Goal: Information Seeking & Learning: Learn about a topic

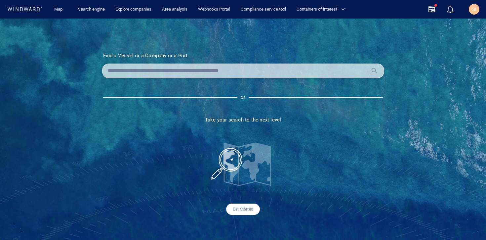
click at [263, 73] on input "text" at bounding box center [238, 71] width 260 height 10
paste input "*******"
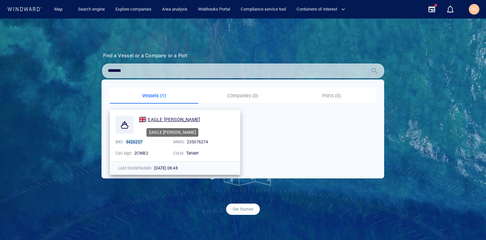
type input "*******"
click at [172, 119] on span "EAGLE [PERSON_NAME]" at bounding box center [174, 119] width 52 height 5
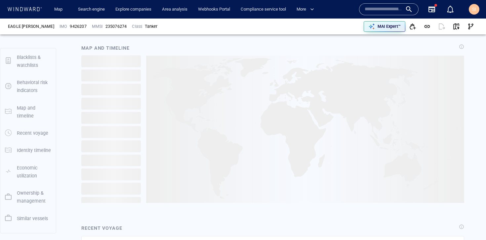
scroll to position [85, 0]
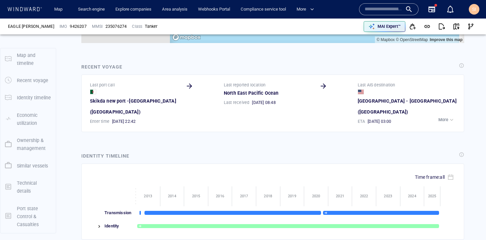
scroll to position [635, 0]
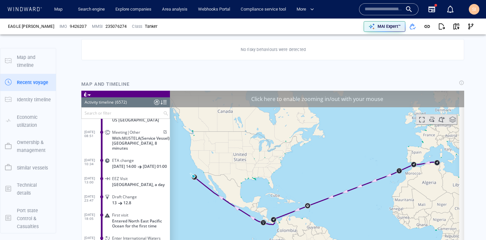
scroll to position [322, 0]
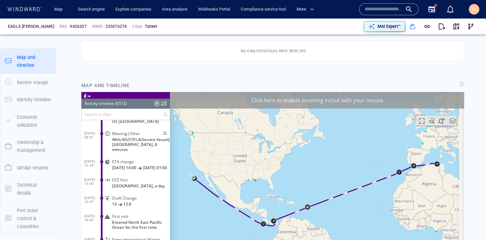
click at [133, 115] on input "text" at bounding box center [122, 114] width 81 height 11
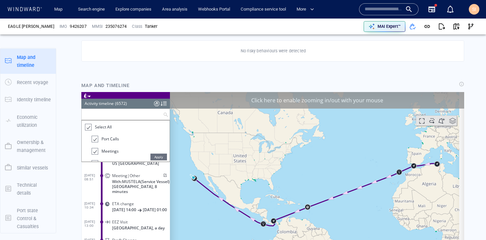
click at [100, 124] on span "Select All" at bounding box center [103, 127] width 17 height 6
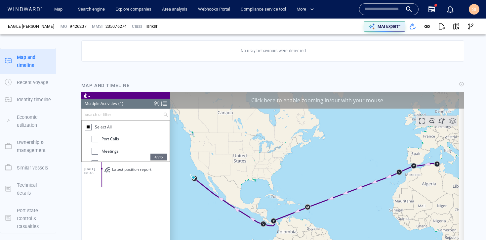
click at [104, 140] on span "Port Calls" at bounding box center [111, 139] width 18 height 6
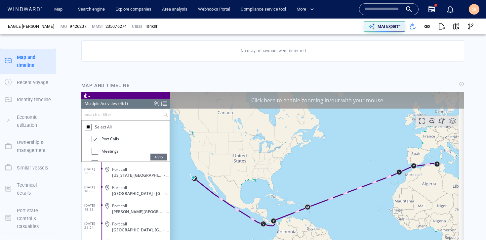
click at [162, 156] on span "Apply" at bounding box center [159, 156] width 17 height 7
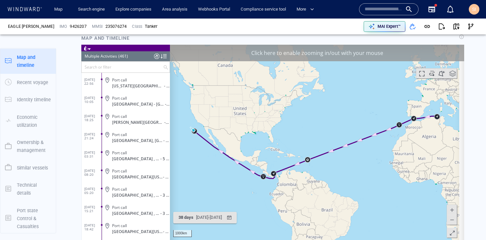
scroll to position [369, 0]
click at [164, 54] on div at bounding box center [164, 56] width 6 height 10
click at [146, 98] on div "Port call" at bounding box center [139, 97] width 55 height 5
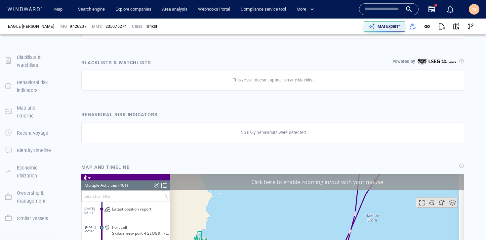
scroll to position [292, 0]
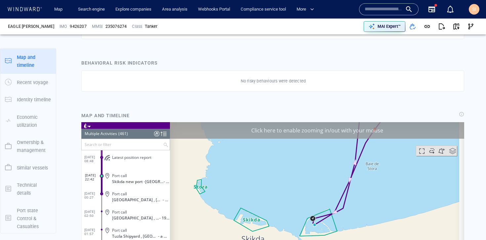
click at [403, 130] on div "Click here to enable zooming in/out with your mouse" at bounding box center [317, 130] width 294 height 17
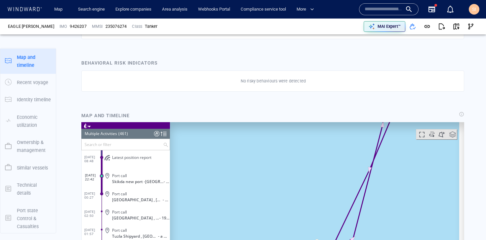
drag, startPoint x: 348, startPoint y: 204, endPoint x: 342, endPoint y: 124, distance: 80.9
click at [342, 124] on canvas "Map" at bounding box center [314, 224] width 289 height 205
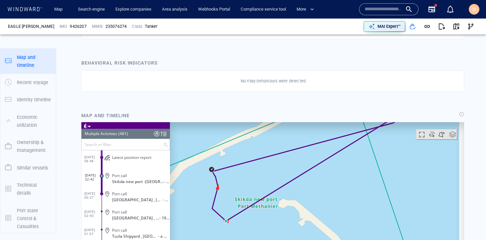
drag, startPoint x: 265, startPoint y: 205, endPoint x: 295, endPoint y: 163, distance: 51.7
click at [295, 163] on canvas "Map" at bounding box center [314, 224] width 289 height 205
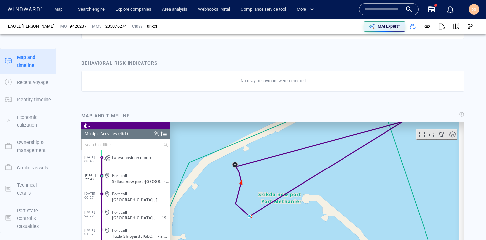
drag, startPoint x: 266, startPoint y: 165, endPoint x: 263, endPoint y: 186, distance: 21.1
click at [263, 186] on canvas "Map" at bounding box center [314, 224] width 289 height 205
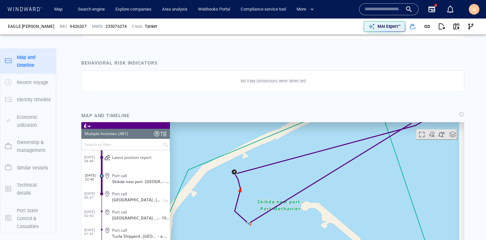
drag, startPoint x: 374, startPoint y: 187, endPoint x: 271, endPoint y: 206, distance: 104.9
click at [271, 206] on canvas "Map" at bounding box center [314, 224] width 289 height 205
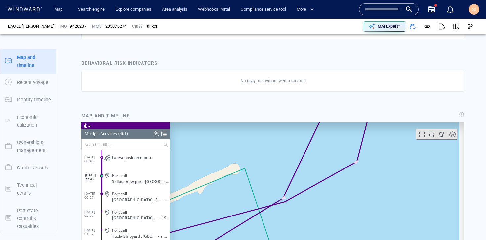
drag, startPoint x: 304, startPoint y: 171, endPoint x: 292, endPoint y: 219, distance: 49.2
click at [292, 219] on canvas "Map" at bounding box center [314, 224] width 289 height 205
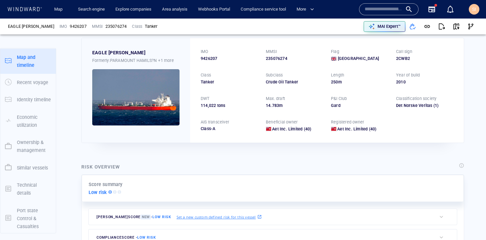
scroll to position [0, 0]
